Goal: Communication & Community: Answer question/provide support

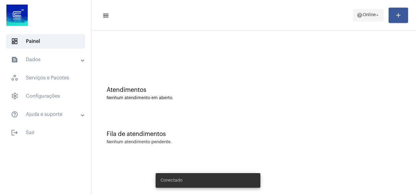
click at [370, 15] on span "Online" at bounding box center [369, 15] width 13 height 4
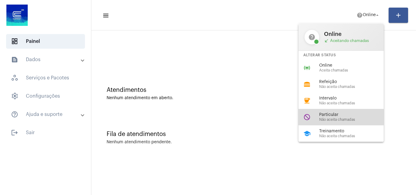
click at [346, 113] on span "Particular" at bounding box center [353, 115] width 69 height 5
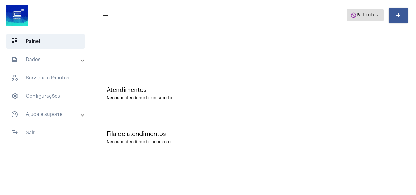
click at [359, 18] on span "do_not_disturb Particular arrow_drop_down" at bounding box center [366, 14] width 30 height 11
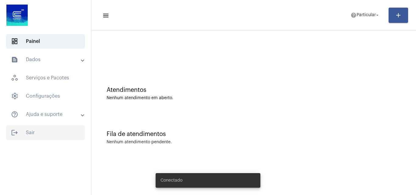
click at [38, 137] on span "logout Sair" at bounding box center [45, 133] width 79 height 15
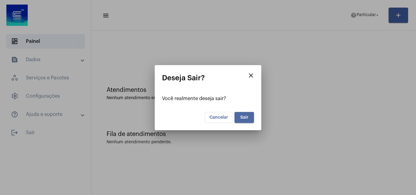
click at [253, 113] on button "Sair" at bounding box center [245, 117] width 20 height 11
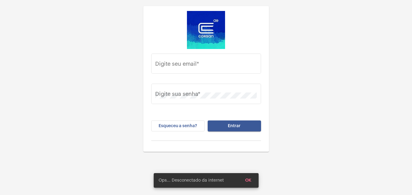
type input "[PERSON_NAME][EMAIL_ADDRESS][PERSON_NAME][DOMAIN_NAME]"
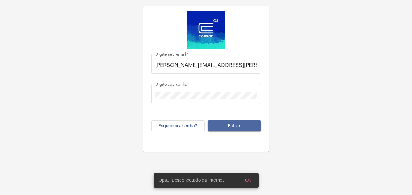
click at [235, 127] on span "Entrar" at bounding box center [234, 126] width 13 height 4
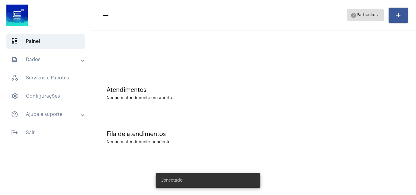
click at [362, 16] on span "Particular" at bounding box center [366, 15] width 19 height 4
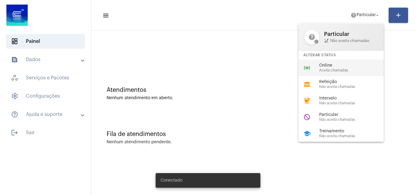
click at [344, 69] on span "Aceita chamadas" at bounding box center [353, 71] width 69 height 4
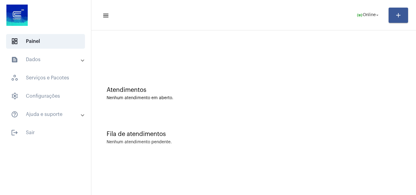
click at [365, 9] on mat-toolbar-row "menu online_prediction Online arrow_drop_down add" at bounding box center [253, 15] width 325 height 20
click at [372, 20] on span "online_prediction Online arrow_drop_down" at bounding box center [368, 14] width 23 height 11
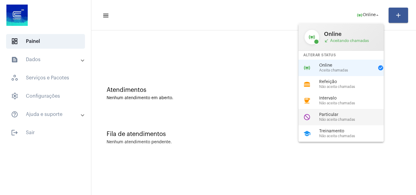
click at [350, 115] on span "Particular" at bounding box center [353, 115] width 69 height 5
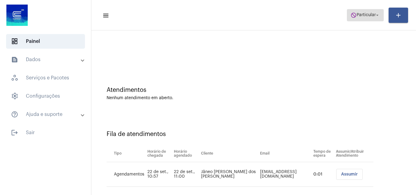
click at [362, 14] on span "Particular" at bounding box center [366, 15] width 19 height 4
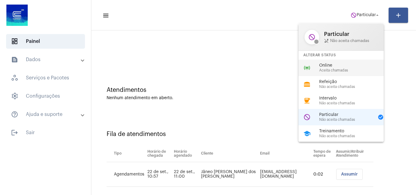
click at [343, 65] on span "Online" at bounding box center [353, 65] width 69 height 5
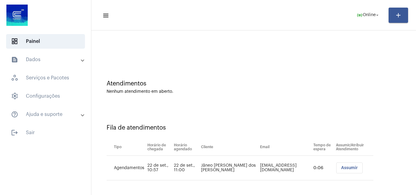
scroll to position [8, 0]
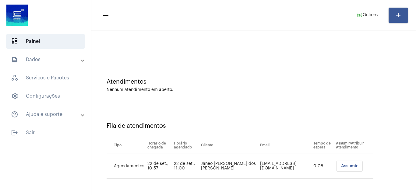
click at [349, 163] on button "Assumir" at bounding box center [349, 166] width 27 height 11
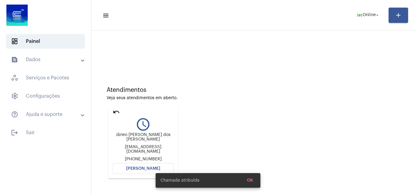
click at [143, 170] on span "[PERSON_NAME]" at bounding box center [143, 169] width 34 height 4
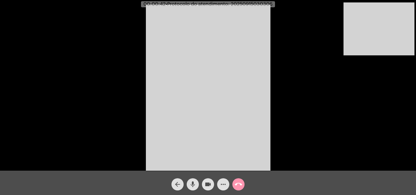
click at [365, 46] on video at bounding box center [379, 28] width 71 height 53
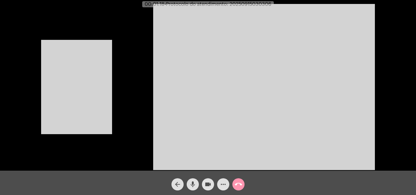
click at [80, 78] on video at bounding box center [76, 87] width 71 height 94
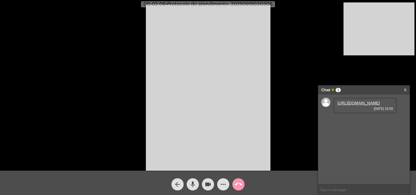
click at [364, 105] on link "[URL][DOMAIN_NAME]" at bounding box center [359, 103] width 42 height 5
click at [363, 123] on link "[URL][DOMAIN_NAME]" at bounding box center [359, 120] width 42 height 5
click at [192, 183] on mat-icon "mic" at bounding box center [192, 184] width 7 height 7
click at [192, 186] on mat-icon "mic_off" at bounding box center [192, 184] width 7 height 7
click at [192, 186] on mat-icon "mic" at bounding box center [192, 184] width 7 height 7
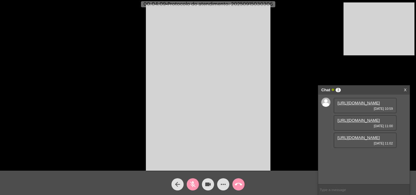
click at [195, 186] on mat-icon "mic_off" at bounding box center [192, 184] width 7 height 7
click at [358, 140] on link "[URL][DOMAIN_NAME]" at bounding box center [359, 138] width 42 height 5
click at [353, 158] on link "[URL][DOMAIN_NAME]" at bounding box center [359, 155] width 42 height 5
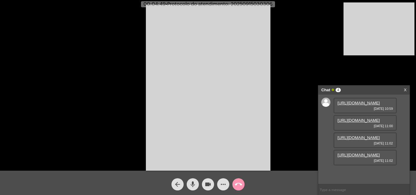
click at [193, 186] on mat-icon "mic" at bounding box center [192, 184] width 7 height 7
click at [206, 185] on mat-icon "videocam" at bounding box center [207, 184] width 7 height 7
click at [364, 170] on link "[URL][DOMAIN_NAME]" at bounding box center [359, 172] width 42 height 5
click at [193, 183] on mat-icon "mic_off" at bounding box center [192, 184] width 7 height 7
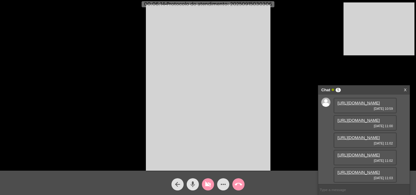
click at [193, 183] on mat-icon "mic" at bounding box center [192, 184] width 7 height 7
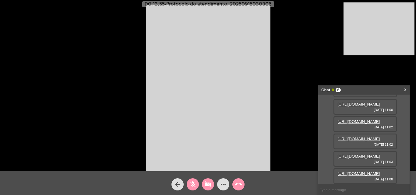
click at [207, 183] on mat-icon "videocam_off" at bounding box center [207, 184] width 7 height 7
click at [193, 187] on mat-icon "mic_off" at bounding box center [192, 184] width 7 height 7
click at [261, 125] on video at bounding box center [208, 88] width 125 height 166
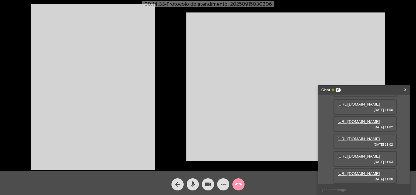
click at [132, 100] on video at bounding box center [93, 87] width 125 height 166
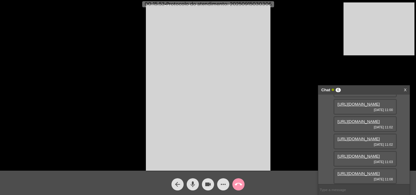
click at [193, 185] on mat-icon "mic" at bounding box center [192, 184] width 7 height 7
click at [207, 180] on span "videocam" at bounding box center [207, 185] width 7 height 12
click at [206, 181] on span "videocam_off" at bounding box center [207, 185] width 7 height 12
click at [191, 183] on mat-icon "mic_off" at bounding box center [192, 184] width 7 height 7
click at [190, 185] on mat-icon "mic" at bounding box center [192, 184] width 7 height 7
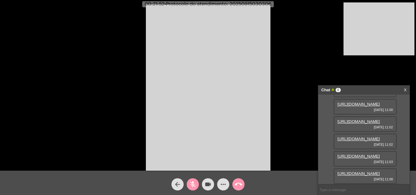
click at [191, 184] on mat-icon "mic_off" at bounding box center [192, 184] width 7 height 7
drag, startPoint x: 193, startPoint y: 183, endPoint x: 201, endPoint y: 195, distance: 14.5
click at [193, 184] on mat-icon "mic" at bounding box center [192, 184] width 7 height 7
click at [190, 186] on mat-icon "mic_off" at bounding box center [192, 184] width 7 height 7
click at [190, 186] on mat-icon "mic" at bounding box center [192, 184] width 7 height 7
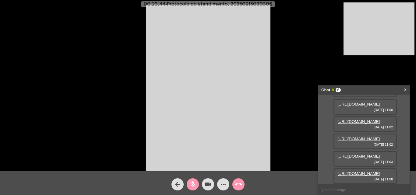
click at [194, 187] on mat-icon "mic_off" at bounding box center [192, 184] width 7 height 7
click at [192, 188] on mat-icon "mic" at bounding box center [192, 184] width 7 height 7
click at [208, 186] on mat-icon "videocam" at bounding box center [207, 184] width 7 height 7
click at [207, 187] on mat-icon "videocam_off" at bounding box center [207, 184] width 7 height 7
click at [191, 186] on mat-icon "mic_off" at bounding box center [192, 184] width 7 height 7
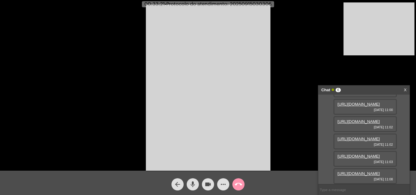
click at [250, 4] on span "• Protocolo do atendimento: 20250915030306" at bounding box center [218, 4] width 107 height 5
copy span "20250915030306"
click at [346, 190] on input "text" at bounding box center [363, 190] width 91 height 11
paste input "20250915030306"
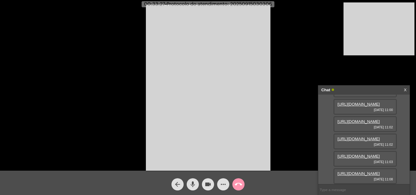
type input "20250915030306"
click at [240, 185] on mat-icon "call_end" at bounding box center [238, 184] width 7 height 7
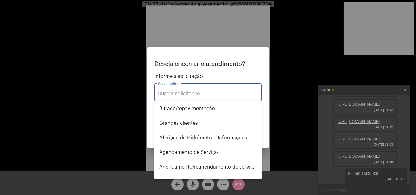
click at [196, 93] on input "Solicitação *" at bounding box center [208, 93] width 100 height 5
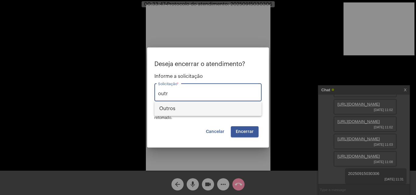
click at [206, 109] on span "Outros" at bounding box center [208, 108] width 98 height 15
type input "Outros"
click at [244, 132] on span "Encerrar" at bounding box center [245, 132] width 18 height 4
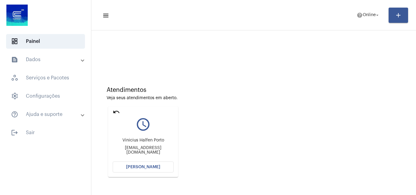
drag, startPoint x: 114, startPoint y: 112, endPoint x: 327, endPoint y: 7, distance: 236.6
click at [115, 111] on mat-icon "undo" at bounding box center [116, 111] width 7 height 7
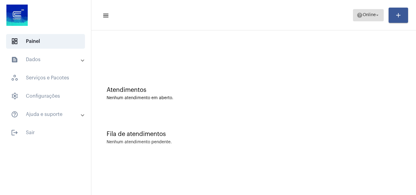
click at [371, 18] on span "help Online arrow_drop_down" at bounding box center [368, 14] width 23 height 11
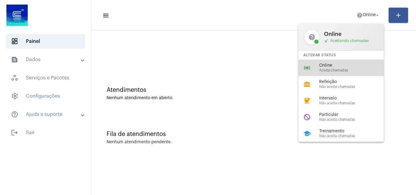
click at [336, 67] on span "Online" at bounding box center [353, 65] width 69 height 5
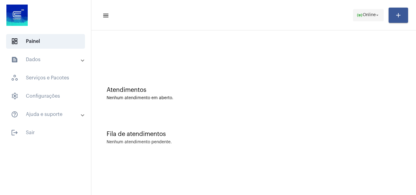
click at [377, 12] on mat-icon "arrow_drop_down" at bounding box center [377, 14] width 5 height 5
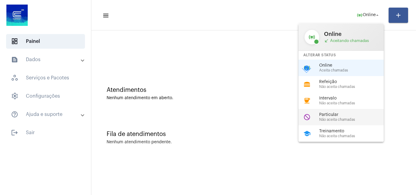
click at [342, 118] on span "Não aceita chamadas" at bounding box center [353, 120] width 69 height 4
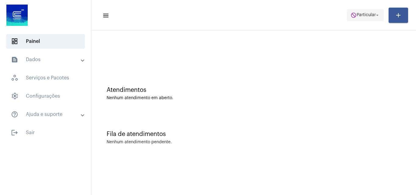
click at [368, 12] on span "do_not_disturb Particular arrow_drop_down" at bounding box center [366, 14] width 30 height 11
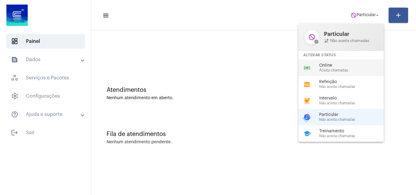
click at [343, 73] on div "online_prediction Online Aceita chamadas" at bounding box center [346, 68] width 95 height 16
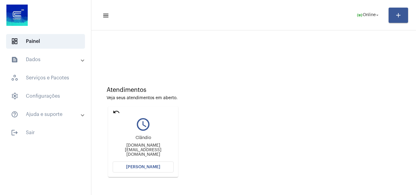
click at [158, 166] on span "[PERSON_NAME]" at bounding box center [143, 167] width 34 height 4
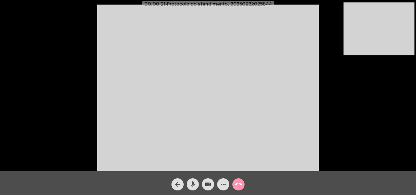
click at [127, 55] on video at bounding box center [208, 88] width 222 height 166
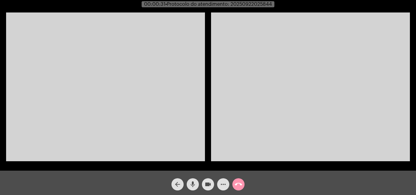
click at [121, 130] on video at bounding box center [105, 86] width 199 height 149
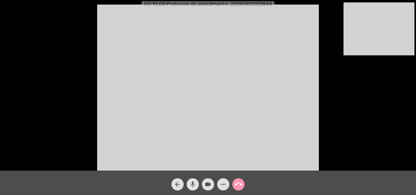
click at [193, 185] on mat-icon "mic" at bounding box center [192, 184] width 7 height 7
click at [193, 182] on mat-icon "mic_off" at bounding box center [192, 184] width 7 height 7
click at [370, 29] on video at bounding box center [379, 28] width 71 height 53
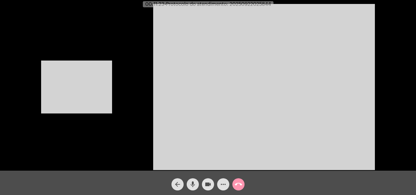
click at [65, 87] on video at bounding box center [76, 87] width 71 height 53
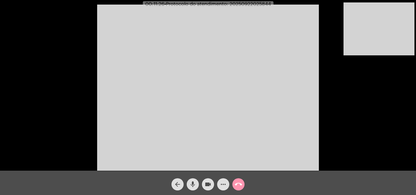
click at [248, 4] on span "• Protocolo do atendimento: 20250922025844" at bounding box center [218, 4] width 107 height 5
copy span "20250922025844"
click at [241, 186] on mat-icon "call_end" at bounding box center [238, 184] width 7 height 7
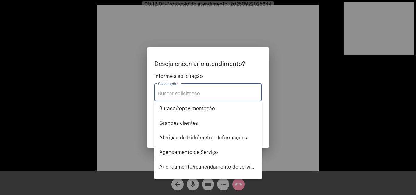
click at [185, 98] on div "Solicitação *" at bounding box center [208, 91] width 100 height 19
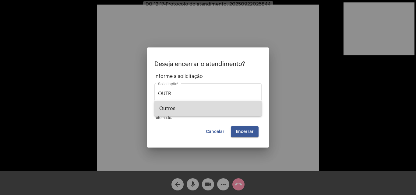
click at [184, 106] on span "Outros" at bounding box center [208, 108] width 98 height 15
type input "Outros"
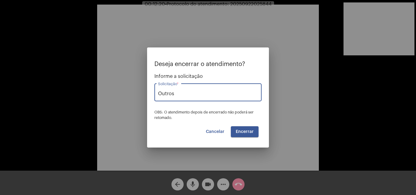
click at [246, 133] on span "Encerrar" at bounding box center [245, 132] width 18 height 4
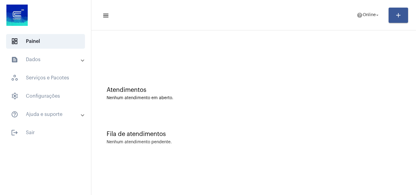
drag, startPoint x: 333, startPoint y: 108, endPoint x: 324, endPoint y: 103, distance: 10.4
click at [333, 108] on div "Atendimentos Nenhum atendimento em aberto." at bounding box center [253, 91] width 319 height 44
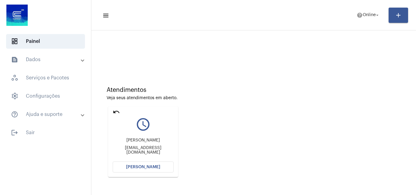
click at [135, 168] on span "[PERSON_NAME]" at bounding box center [143, 167] width 34 height 4
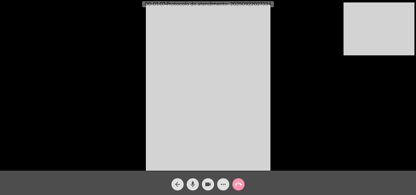
click at [194, 184] on mat-icon "mic" at bounding box center [192, 184] width 7 height 7
click at [207, 186] on mat-icon "videocam" at bounding box center [207, 184] width 7 height 7
click at [207, 178] on div "videocam_off" at bounding box center [207, 183] width 15 height 15
click at [190, 183] on mat-icon "mic_off" at bounding box center [192, 184] width 7 height 7
drag, startPoint x: 192, startPoint y: 184, endPoint x: 211, endPoint y: 184, distance: 18.3
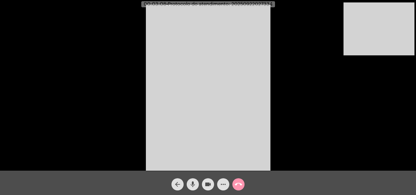
click at [193, 184] on mat-icon "mic" at bounding box center [192, 184] width 7 height 7
drag, startPoint x: 213, startPoint y: 184, endPoint x: 206, endPoint y: 187, distance: 7.6
click at [214, 184] on button "videocam" at bounding box center [208, 185] width 12 height 12
click at [211, 180] on span "videocam_off" at bounding box center [207, 185] width 7 height 12
click at [198, 185] on button "mic_off" at bounding box center [193, 185] width 12 height 12
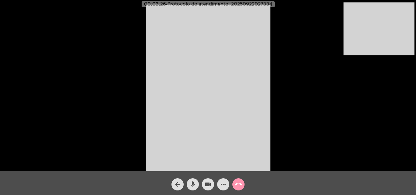
click at [195, 185] on mat-icon "mic" at bounding box center [192, 184] width 7 height 7
click at [192, 183] on mat-icon "mic_off" at bounding box center [192, 184] width 7 height 7
click at [192, 185] on mat-icon "mic" at bounding box center [192, 184] width 7 height 7
click at [207, 186] on mat-icon "videocam" at bounding box center [207, 184] width 7 height 7
click at [208, 183] on mat-icon "videocam_off" at bounding box center [207, 184] width 7 height 7
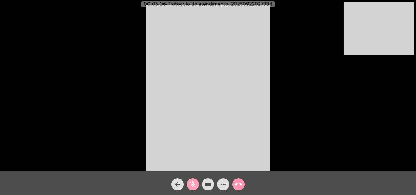
click at [193, 181] on mat-icon "mic_off" at bounding box center [192, 184] width 7 height 7
click at [187, 187] on button "mic" at bounding box center [193, 185] width 12 height 12
click at [204, 186] on button "videocam" at bounding box center [208, 185] width 12 height 12
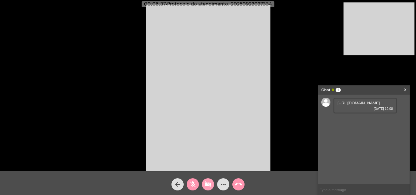
click at [209, 183] on mat-icon "videocam_off" at bounding box center [207, 184] width 7 height 7
click at [192, 186] on mat-icon "mic_off" at bounding box center [192, 184] width 7 height 7
click at [356, 104] on link "[URL][DOMAIN_NAME]" at bounding box center [359, 103] width 42 height 5
click at [194, 185] on mat-icon "mic" at bounding box center [192, 184] width 7 height 7
click at [204, 186] on mat-icon "videocam" at bounding box center [207, 184] width 7 height 7
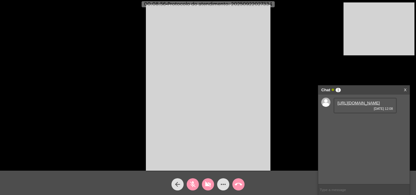
click at [213, 178] on div "videocam_off" at bounding box center [207, 183] width 15 height 15
click at [206, 185] on mat-icon "videocam" at bounding box center [207, 184] width 7 height 7
click at [210, 183] on mat-icon "videocam_off" at bounding box center [207, 184] width 7 height 7
click at [195, 182] on mat-icon "mic_off" at bounding box center [192, 184] width 7 height 7
click at [350, 123] on link "[URL][DOMAIN_NAME]" at bounding box center [359, 120] width 42 height 5
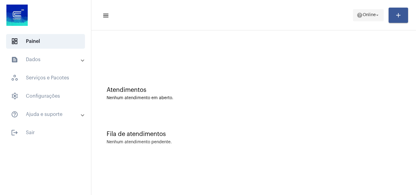
click at [364, 16] on span "Online" at bounding box center [369, 15] width 13 height 4
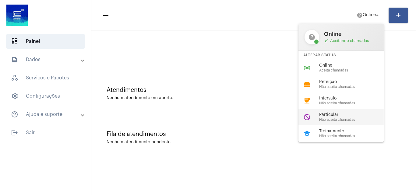
click at [340, 113] on span "Particular" at bounding box center [353, 115] width 69 height 5
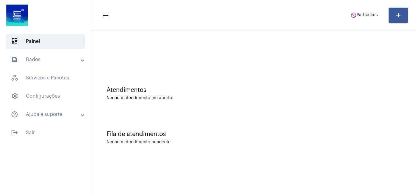
click at [366, 9] on mat-toolbar-row "menu do_not_disturb Particular arrow_drop_down add" at bounding box center [253, 15] width 325 height 20
click at [364, 16] on span "Particular" at bounding box center [366, 15] width 19 height 4
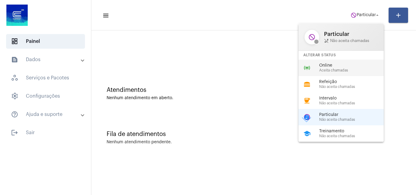
click at [331, 73] on div "online_prediction Online Aceita chamadas" at bounding box center [346, 68] width 95 height 16
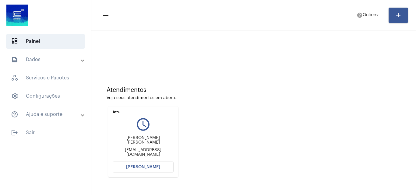
click at [154, 170] on button "[PERSON_NAME]" at bounding box center [143, 167] width 61 height 11
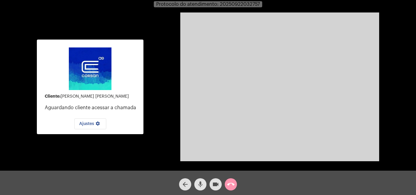
click at [200, 184] on mat-icon "mic" at bounding box center [200, 184] width 7 height 7
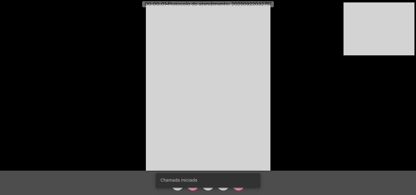
click at [193, 189] on div "Chamada Iniciada" at bounding box center [207, 180] width 119 height 29
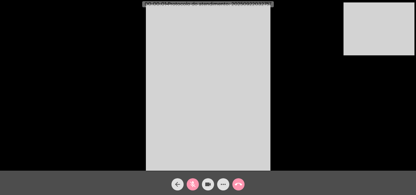
click at [193, 188] on div "Chamada Iniciada" at bounding box center [207, 180] width 119 height 29
click at [193, 188] on mat-icon "mic_off" at bounding box center [192, 184] width 7 height 7
click at [195, 179] on span "mic" at bounding box center [192, 185] width 7 height 12
click at [194, 179] on span "mic_off" at bounding box center [192, 185] width 7 height 12
click at [193, 184] on mat-icon "mic" at bounding box center [192, 184] width 7 height 7
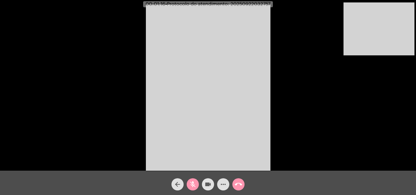
click at [204, 182] on button "videocam" at bounding box center [208, 185] width 12 height 12
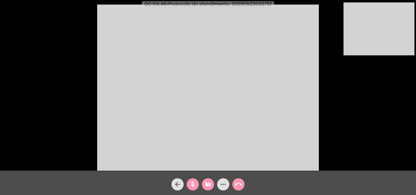
click at [206, 188] on mat-icon "videocam_off" at bounding box center [207, 184] width 7 height 7
click at [194, 188] on mat-icon "mic_off" at bounding box center [192, 184] width 7 height 7
click at [193, 185] on mat-icon "mic" at bounding box center [192, 184] width 7 height 7
click at [201, 185] on div "videocam" at bounding box center [207, 183] width 15 height 15
click at [209, 183] on mat-icon "videocam_off" at bounding box center [207, 184] width 7 height 7
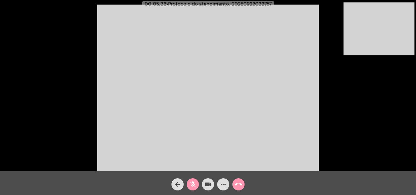
click at [191, 187] on mat-icon "mic_off" at bounding box center [192, 184] width 7 height 7
click at [236, 184] on mat-icon "call_end" at bounding box center [238, 184] width 7 height 7
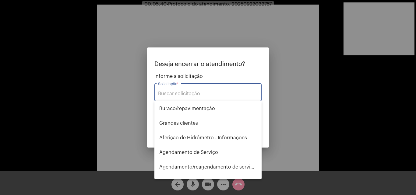
click at [198, 95] on input "Solicitação *" at bounding box center [208, 93] width 100 height 5
click at [96, 94] on div at bounding box center [208, 97] width 416 height 195
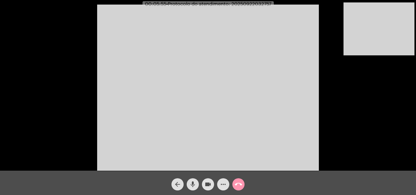
click at [241, 186] on mat-icon "call_end" at bounding box center [238, 184] width 7 height 7
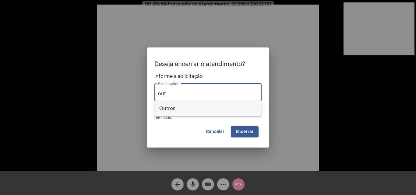
click at [199, 107] on span "Outros" at bounding box center [208, 108] width 98 height 15
type input "Outros"
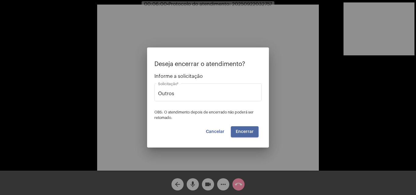
click at [240, 131] on span "Encerrar" at bounding box center [245, 132] width 18 height 4
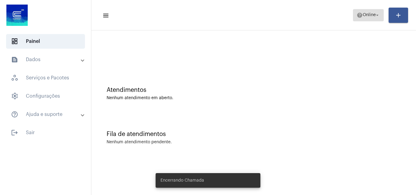
click at [371, 15] on span "Online" at bounding box center [369, 15] width 13 height 4
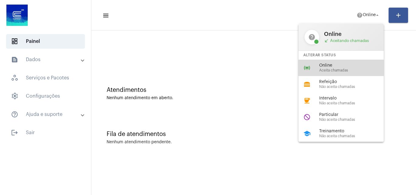
click at [348, 65] on span "Online" at bounding box center [353, 65] width 69 height 5
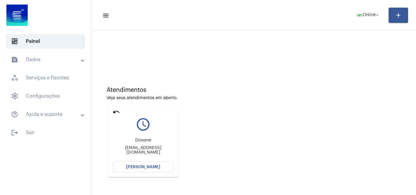
click at [147, 167] on span "[PERSON_NAME]" at bounding box center [143, 167] width 34 height 4
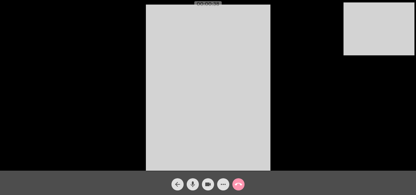
click at [193, 186] on mat-icon "mic" at bounding box center [192, 184] width 7 height 7
click at [194, 182] on mat-icon "mic_off" at bounding box center [192, 184] width 7 height 7
click at [194, 182] on mat-icon "mic" at bounding box center [192, 184] width 7 height 7
click at [211, 184] on mat-icon "videocam" at bounding box center [207, 184] width 7 height 7
click at [204, 184] on button "videocam_off" at bounding box center [208, 185] width 12 height 12
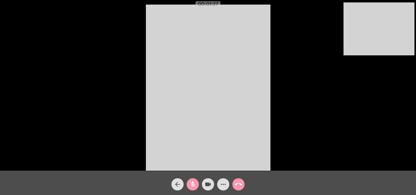
click at [191, 185] on mat-icon "mic_off" at bounding box center [192, 184] width 7 height 7
click at [240, 183] on mat-icon "call_end" at bounding box center [238, 184] width 7 height 7
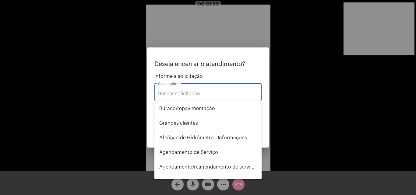
click at [193, 96] on input "Solicitação *" at bounding box center [208, 93] width 100 height 5
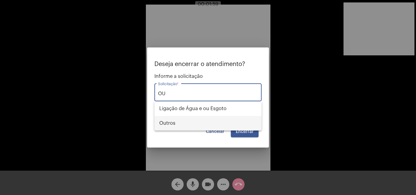
click at [200, 122] on span "Outros" at bounding box center [208, 123] width 98 height 15
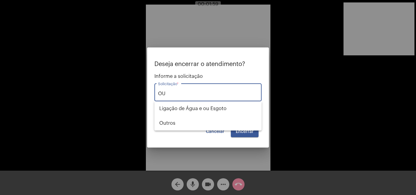
type input "Outros"
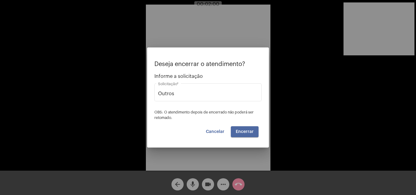
click at [244, 126] on button "Encerrar" at bounding box center [245, 131] width 28 height 11
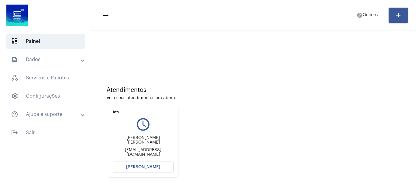
click at [154, 166] on span "[PERSON_NAME]" at bounding box center [143, 167] width 34 height 4
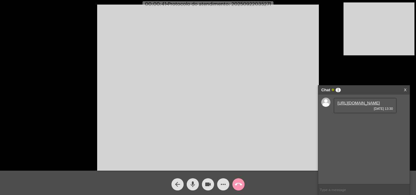
click at [356, 105] on link "[URL][DOMAIN_NAME]" at bounding box center [359, 103] width 42 height 5
drag, startPoint x: 193, startPoint y: 184, endPoint x: 151, endPoint y: 103, distance: 90.9
click at [192, 184] on mat-icon "mic" at bounding box center [192, 184] width 7 height 7
click at [357, 189] on input "text" at bounding box center [363, 190] width 91 height 11
paste input "92.802.784/0001"
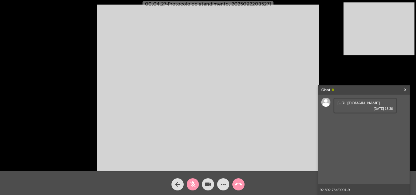
type input "92.802.784/0001-90"
click at [190, 182] on mat-icon "mic_off" at bounding box center [192, 184] width 7 height 7
click at [223, 182] on mat-icon "more_horiz" at bounding box center [223, 184] width 7 height 7
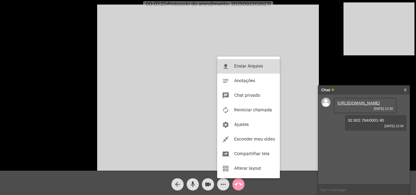
click at [242, 62] on button "file_upload Enviar Arquivo" at bounding box center [248, 66] width 63 height 15
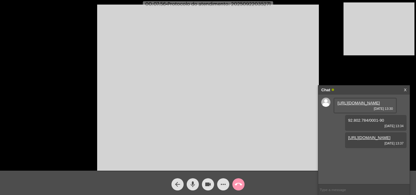
click at [224, 183] on mat-icon "more_horiz" at bounding box center [223, 184] width 7 height 7
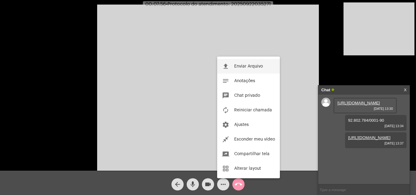
click at [234, 66] on span "Enviar Arquivo" at bounding box center [248, 66] width 29 height 4
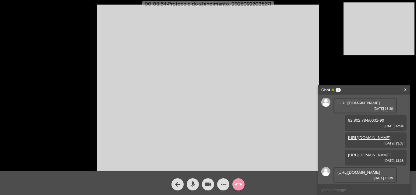
scroll to position [54, 0]
click at [357, 170] on link "[URL][DOMAIN_NAME]" at bounding box center [359, 172] width 42 height 5
click at [240, 182] on mat-icon "call_end" at bounding box center [238, 184] width 7 height 7
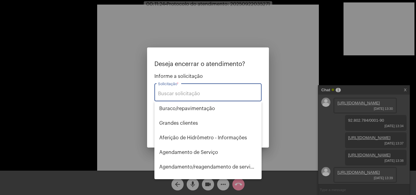
click at [203, 94] on input "Solicitação *" at bounding box center [208, 93] width 100 height 5
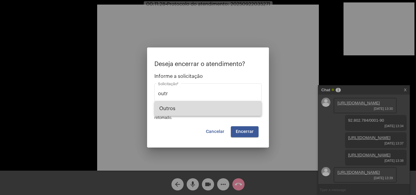
click at [207, 112] on span "Outros" at bounding box center [208, 108] width 98 height 15
type input "Outros"
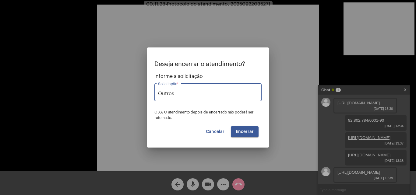
click at [244, 132] on span "Encerrar" at bounding box center [245, 132] width 18 height 4
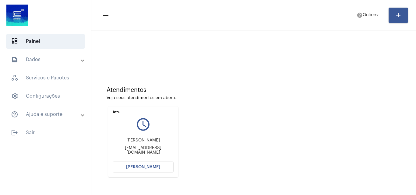
click at [115, 111] on mat-icon "undo" at bounding box center [116, 111] width 7 height 7
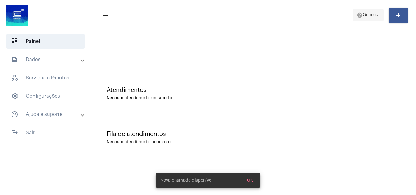
click at [368, 14] on span "Online" at bounding box center [369, 15] width 13 height 4
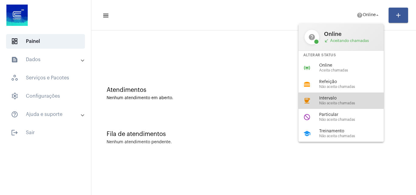
click at [339, 99] on span "Intervalo" at bounding box center [353, 98] width 69 height 5
